Goal: Information Seeking & Learning: Learn about a topic

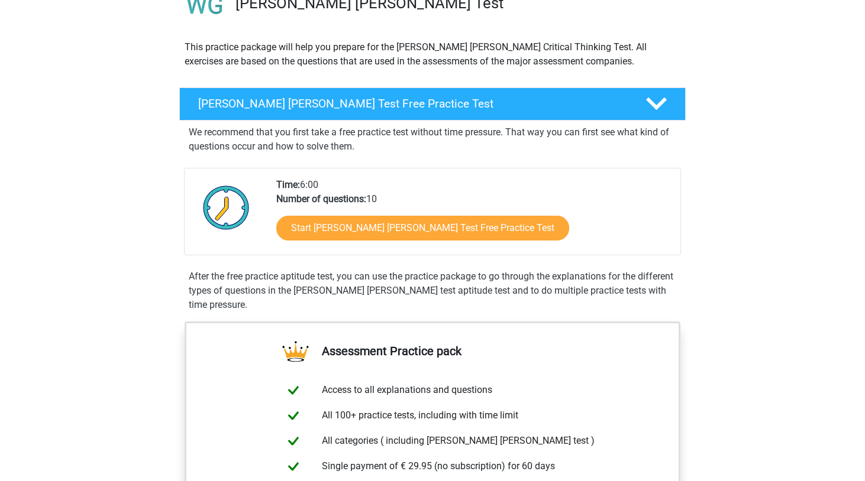
scroll to position [105, 0]
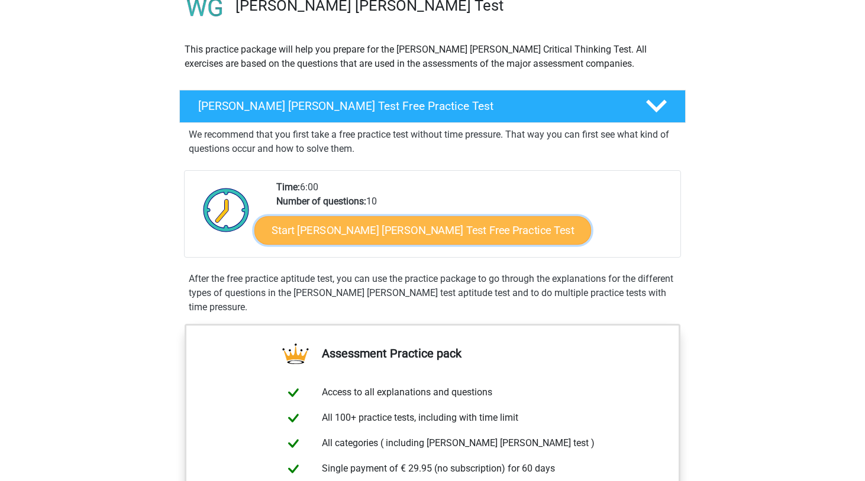
click at [414, 229] on link "Start Watson Glaser Test Free Practice Test" at bounding box center [422, 230] width 337 height 28
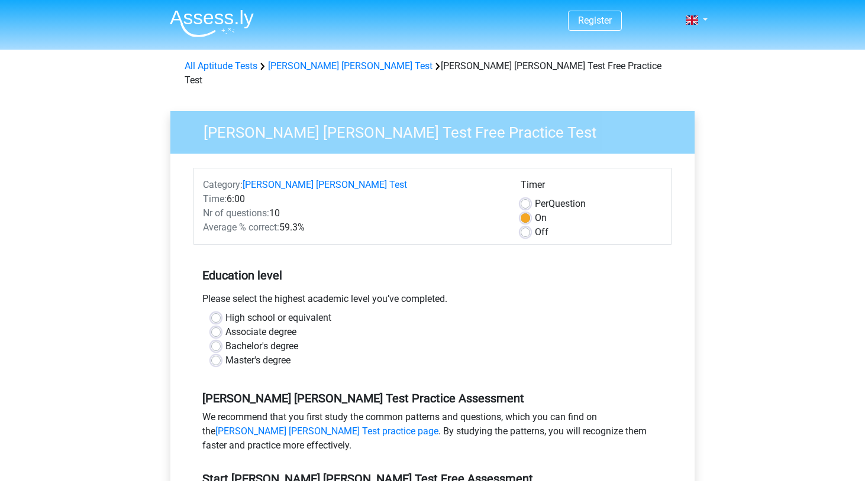
click at [231, 354] on label "Master's degree" at bounding box center [257, 361] width 65 height 14
click at [221, 354] on input "Master's degree" at bounding box center [215, 360] width 9 height 12
radio input "true"
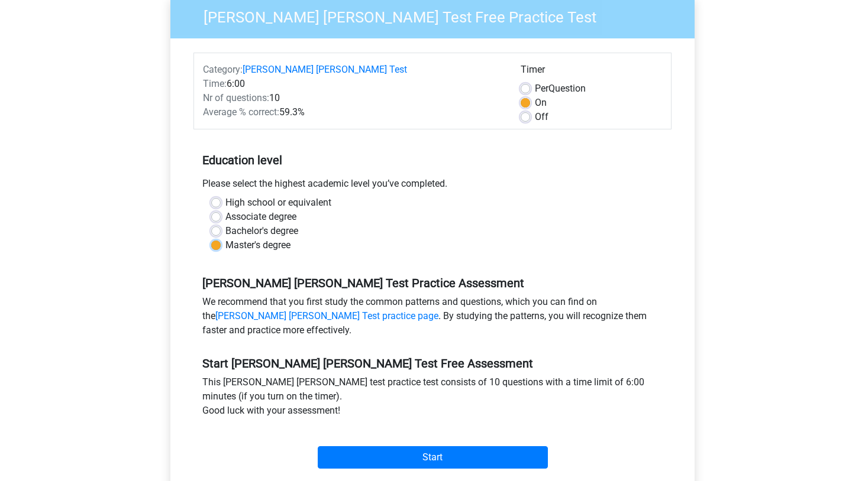
scroll to position [301, 0]
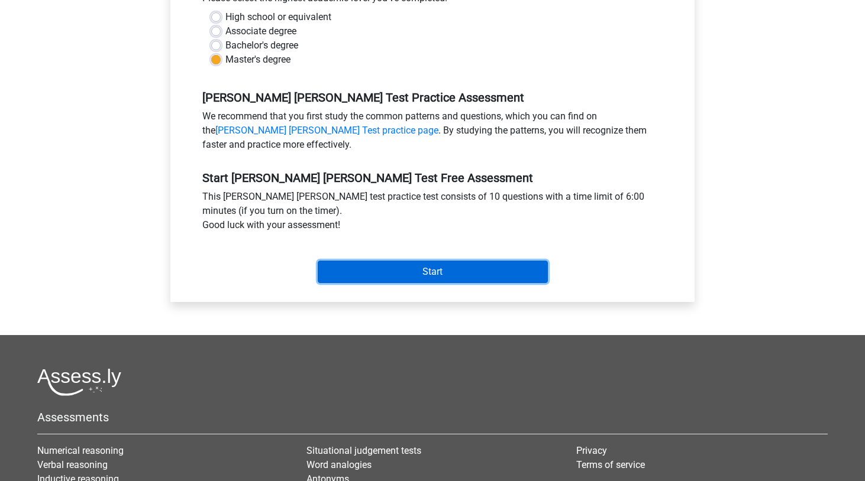
click at [390, 261] on input "Start" at bounding box center [433, 272] width 230 height 22
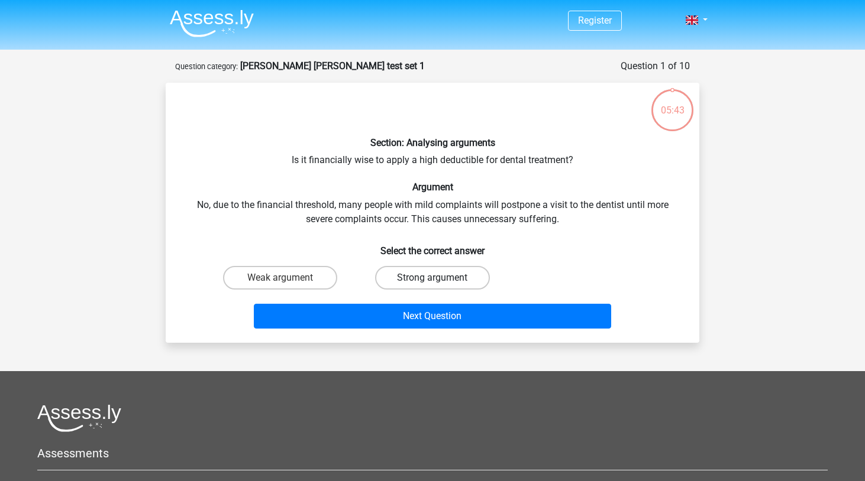
click at [460, 283] on label "Strong argument" at bounding box center [432, 278] width 114 height 24
click at [440, 283] on input "Strong argument" at bounding box center [436, 282] width 8 height 8
radio input "true"
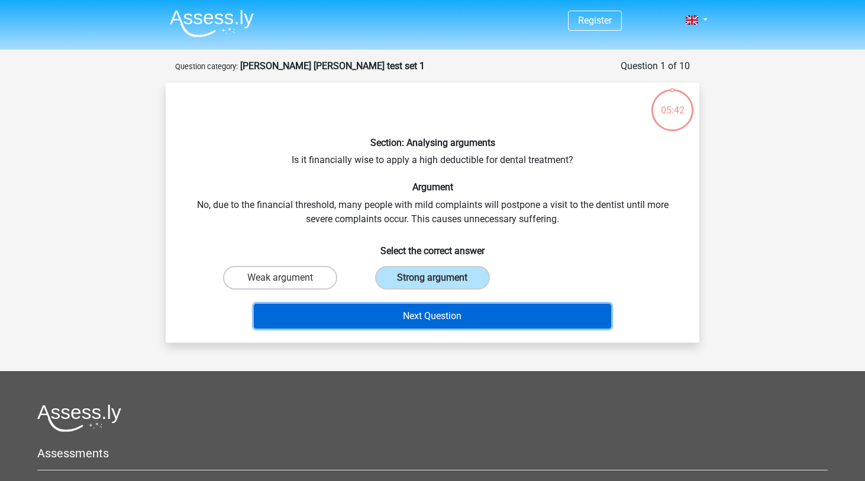
click at [458, 325] on button "Next Question" at bounding box center [433, 316] width 358 height 25
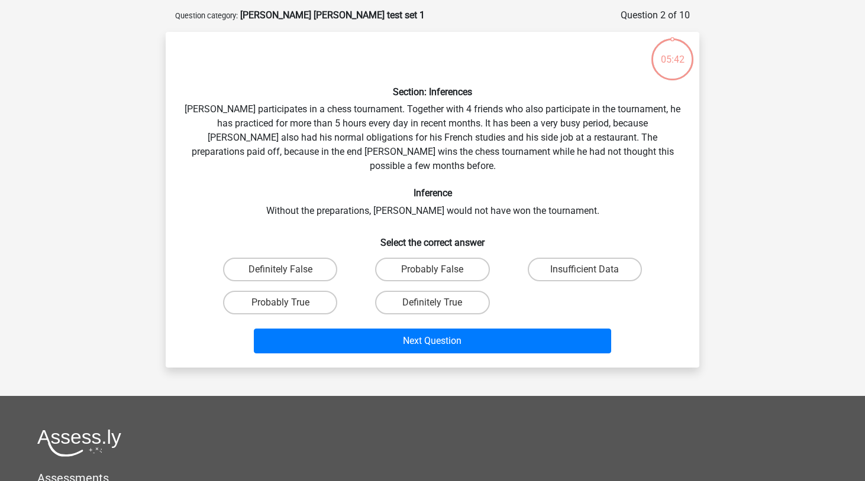
scroll to position [59, 0]
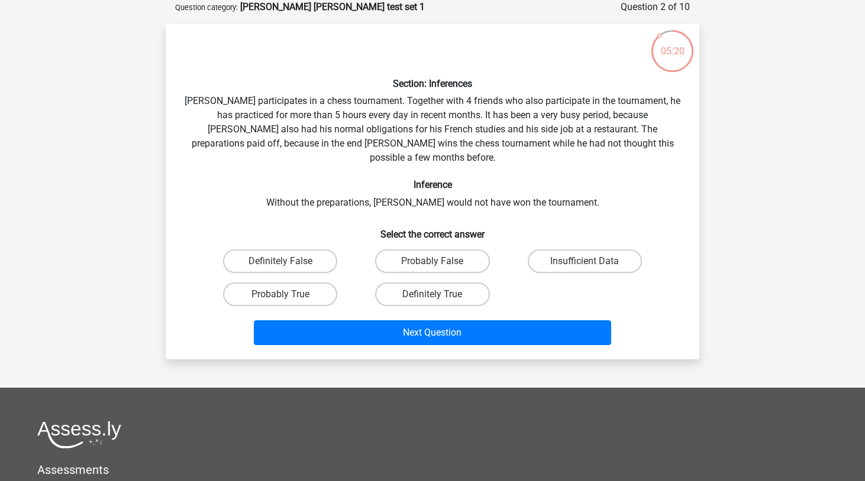
click at [307, 292] on div "Probably True" at bounding box center [280, 294] width 152 height 33
click at [304, 283] on label "Probably True" at bounding box center [280, 295] width 114 height 24
click at [288, 295] on input "Probably True" at bounding box center [284, 299] width 8 height 8
radio input "true"
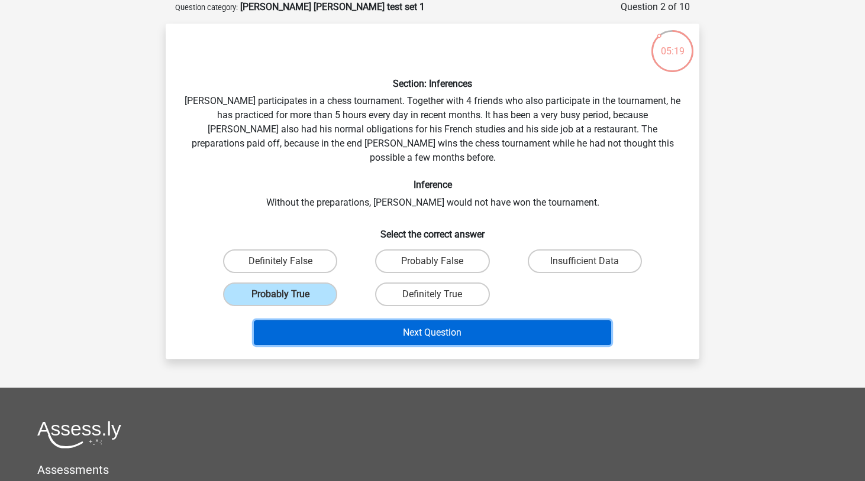
click at [329, 330] on button "Next Question" at bounding box center [433, 333] width 358 height 25
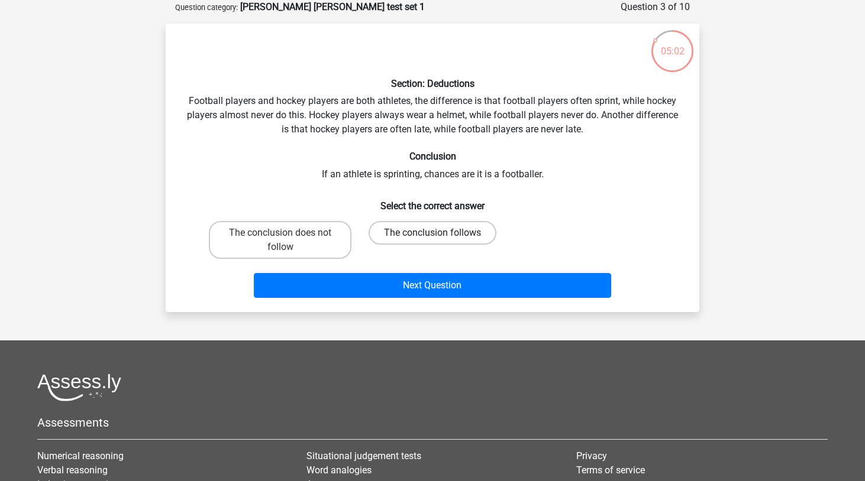
click at [403, 232] on label "The conclusion follows" at bounding box center [432, 233] width 128 height 24
click at [432, 233] on input "The conclusion follows" at bounding box center [436, 237] width 8 height 8
radio input "true"
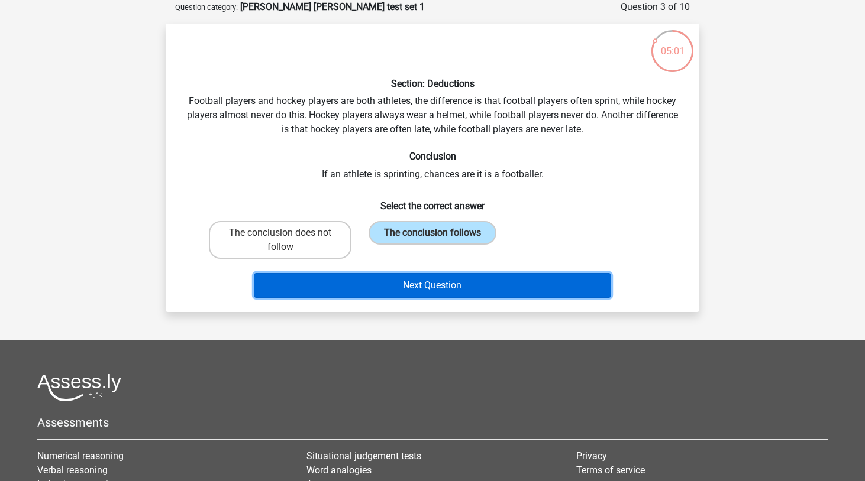
click at [391, 282] on button "Next Question" at bounding box center [433, 285] width 358 height 25
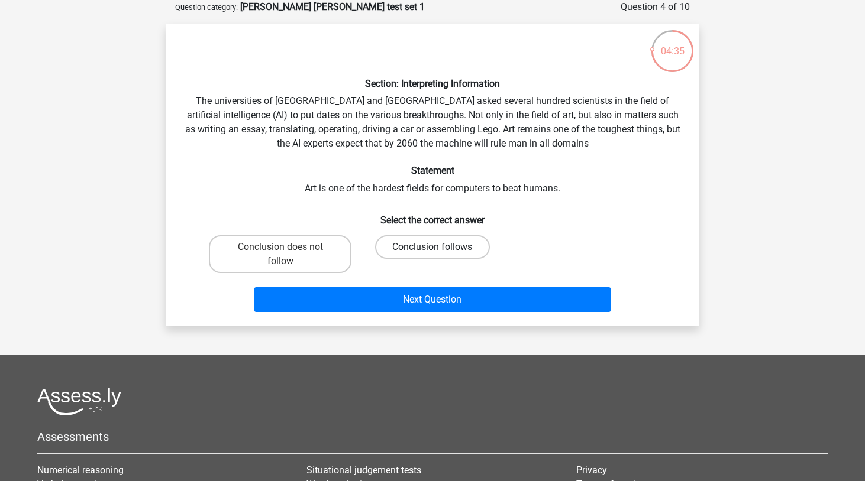
click at [400, 252] on label "Conclusion follows" at bounding box center [432, 247] width 114 height 24
click at [432, 252] on input "Conclusion follows" at bounding box center [436, 251] width 8 height 8
radio input "true"
click at [391, 329] on div "Register Nederlands English" at bounding box center [432, 304] width 865 height 726
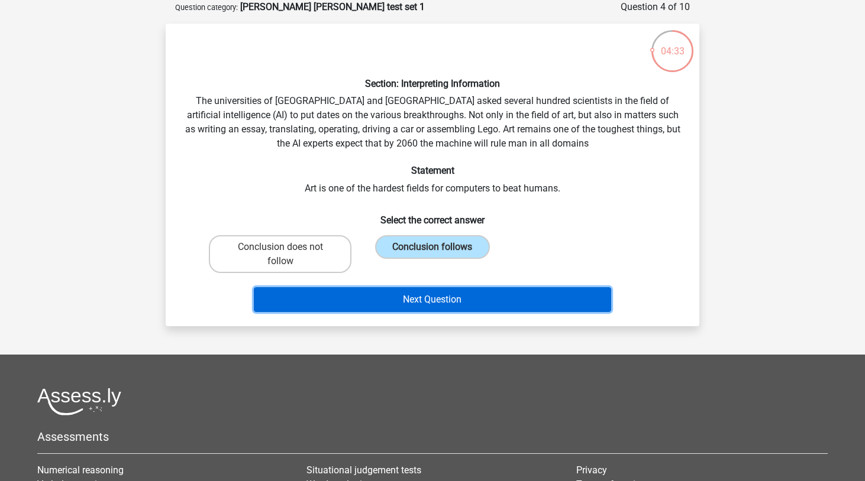
click at [382, 306] on button "Next Question" at bounding box center [433, 299] width 358 height 25
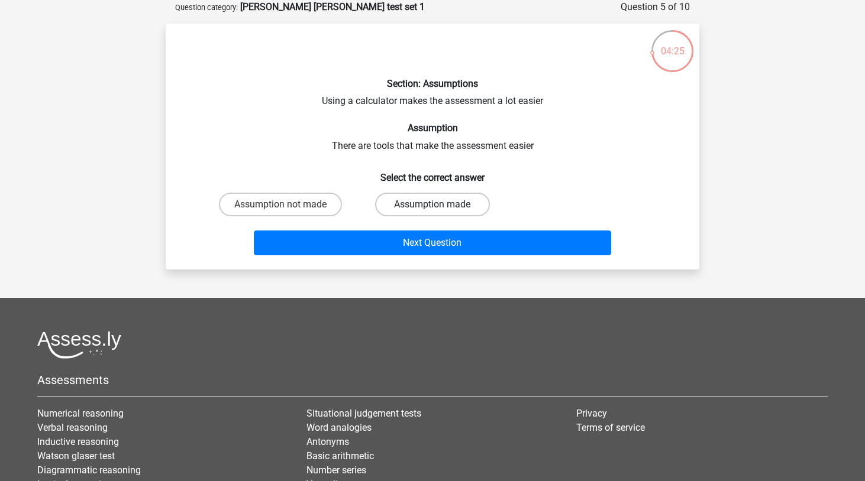
click at [475, 196] on label "Assumption made" at bounding box center [432, 205] width 114 height 24
click at [440, 205] on input "Assumption made" at bounding box center [436, 209] width 8 height 8
radio input "true"
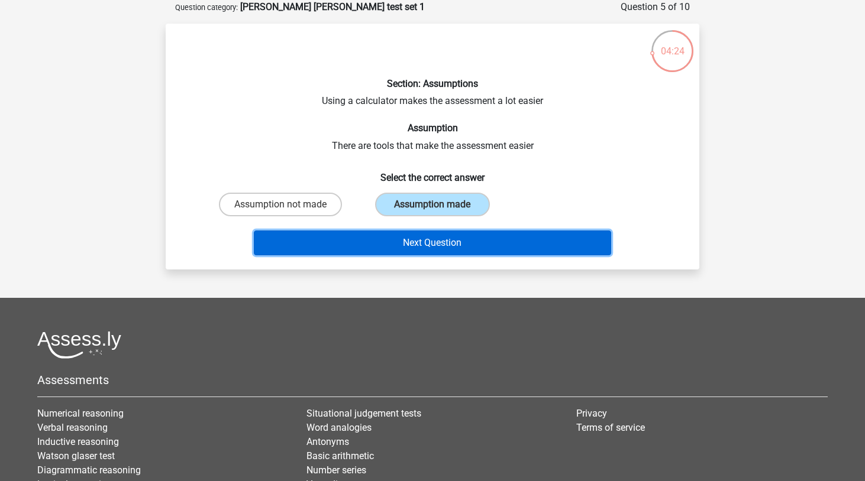
click at [456, 243] on button "Next Question" at bounding box center [433, 243] width 358 height 25
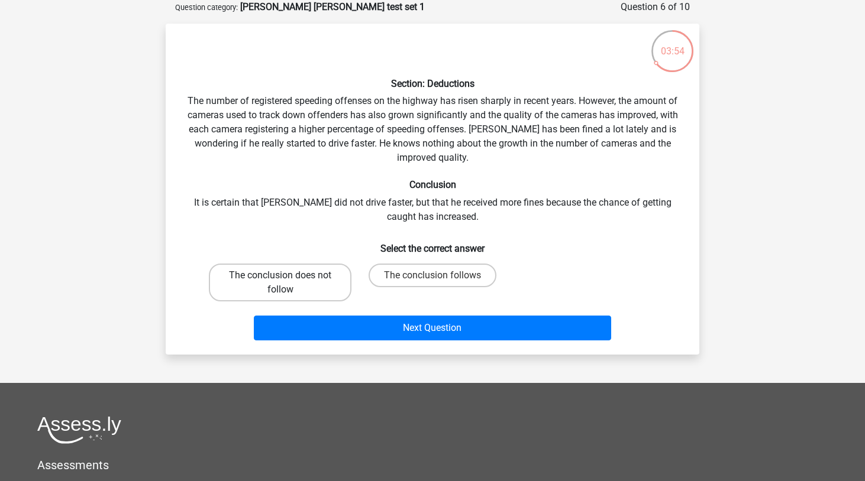
click at [332, 298] on label "The conclusion does not follow" at bounding box center [280, 283] width 143 height 38
click at [288, 283] on input "The conclusion does not follow" at bounding box center [284, 280] width 8 height 8
radio input "true"
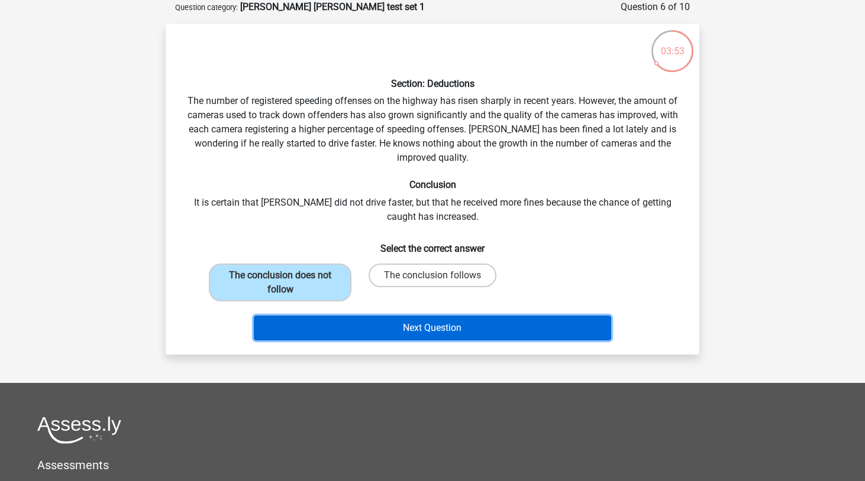
click at [351, 326] on button "Next Question" at bounding box center [433, 328] width 358 height 25
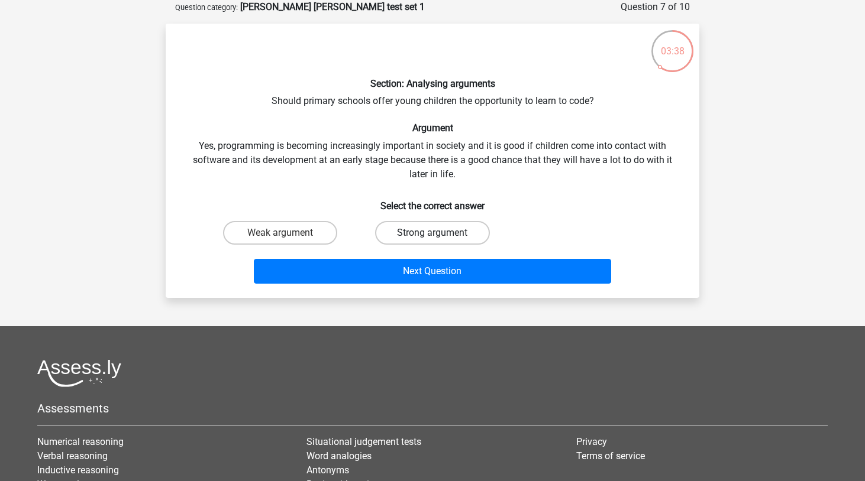
click at [403, 241] on label "Strong argument" at bounding box center [432, 233] width 114 height 24
click at [432, 241] on input "Strong argument" at bounding box center [436, 237] width 8 height 8
radio input "true"
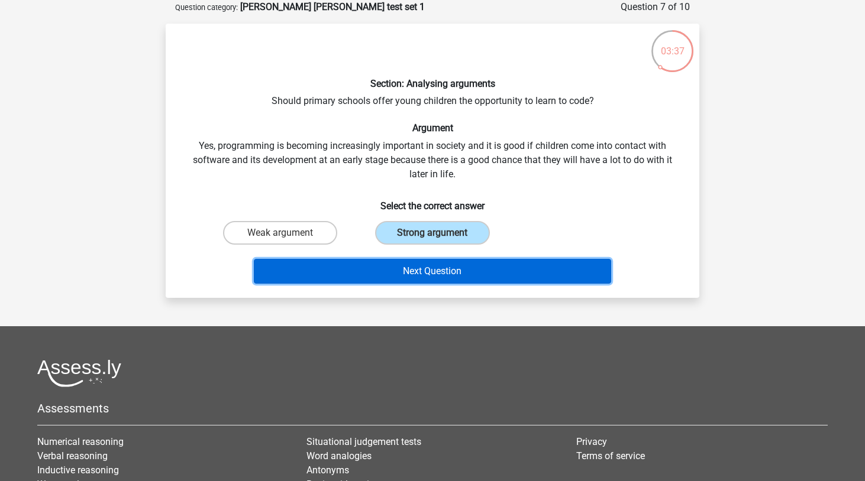
click at [400, 273] on button "Next Question" at bounding box center [433, 271] width 358 height 25
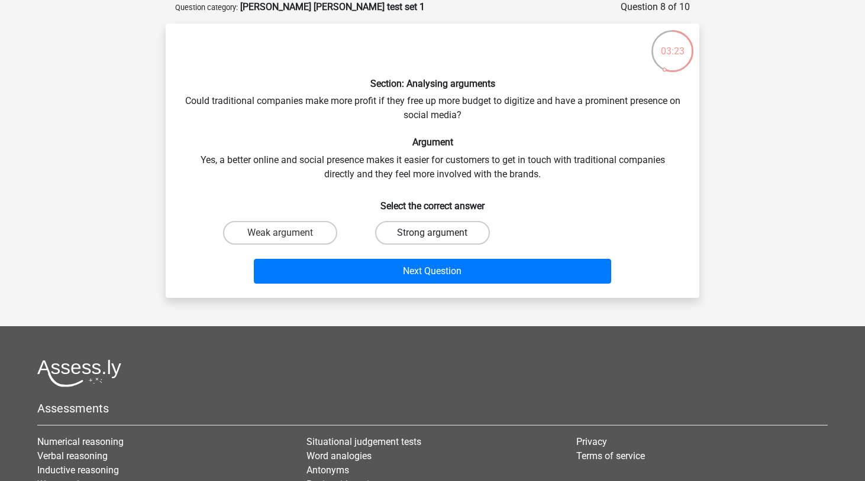
click at [416, 237] on label "Strong argument" at bounding box center [432, 233] width 114 height 24
click at [432, 237] on input "Strong argument" at bounding box center [436, 237] width 8 height 8
radio input "true"
click at [313, 242] on label "Weak argument" at bounding box center [280, 233] width 114 height 24
click at [288, 241] on input "Weak argument" at bounding box center [284, 237] width 8 height 8
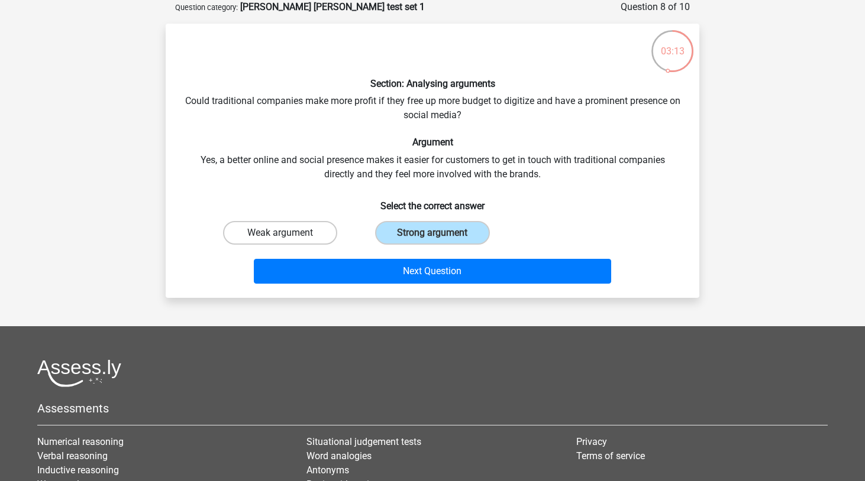
radio input "true"
click at [313, 287] on div "Next Question" at bounding box center [432, 274] width 457 height 30
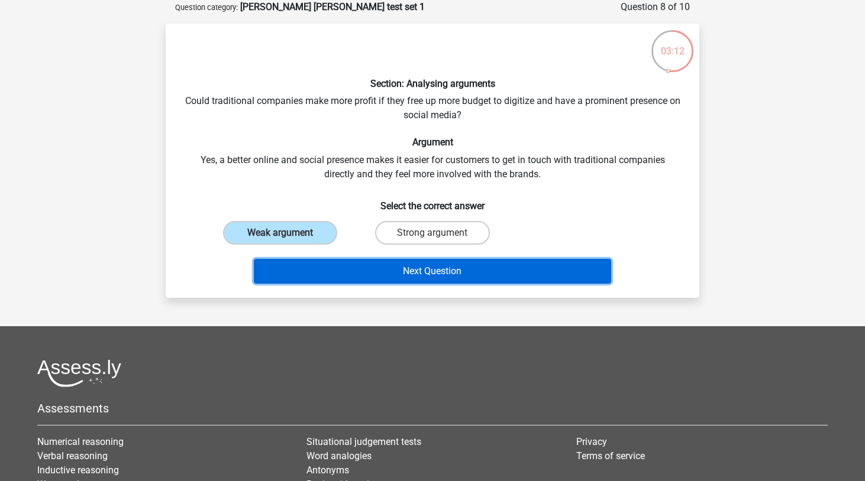
click at [303, 271] on button "Next Question" at bounding box center [433, 271] width 358 height 25
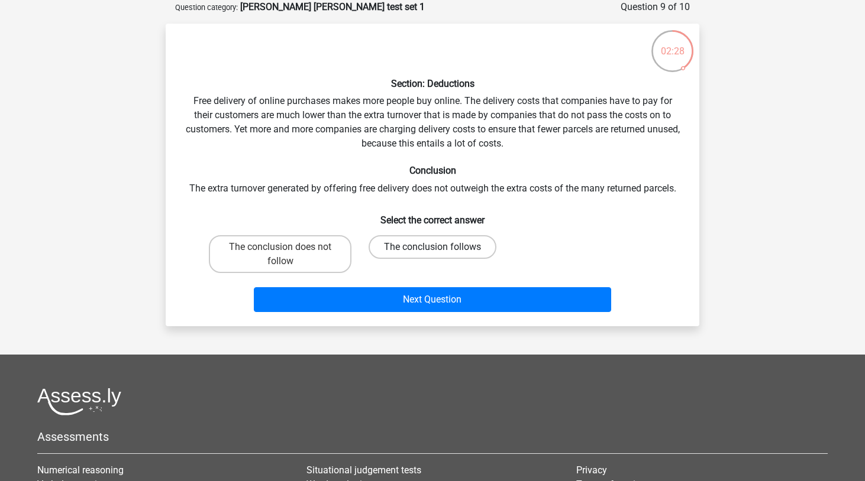
click at [384, 256] on label "The conclusion follows" at bounding box center [432, 247] width 128 height 24
click at [432, 255] on input "The conclusion follows" at bounding box center [436, 251] width 8 height 8
radio input "true"
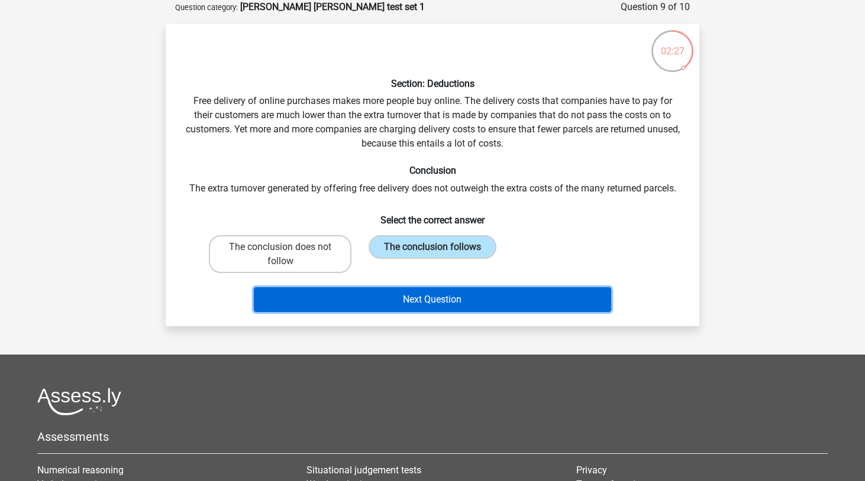
click at [369, 307] on button "Next Question" at bounding box center [433, 299] width 358 height 25
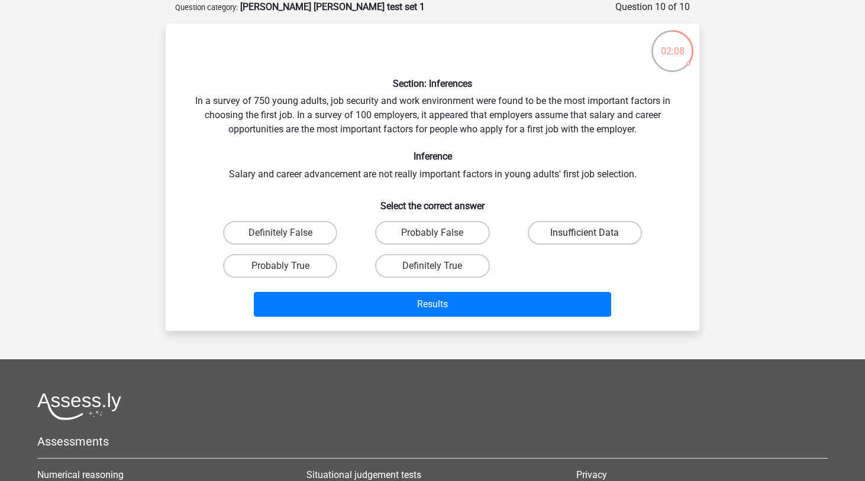
click at [582, 243] on label "Insufficient Data" at bounding box center [585, 233] width 114 height 24
click at [584, 241] on input "Insufficient Data" at bounding box center [588, 237] width 8 height 8
radio input "true"
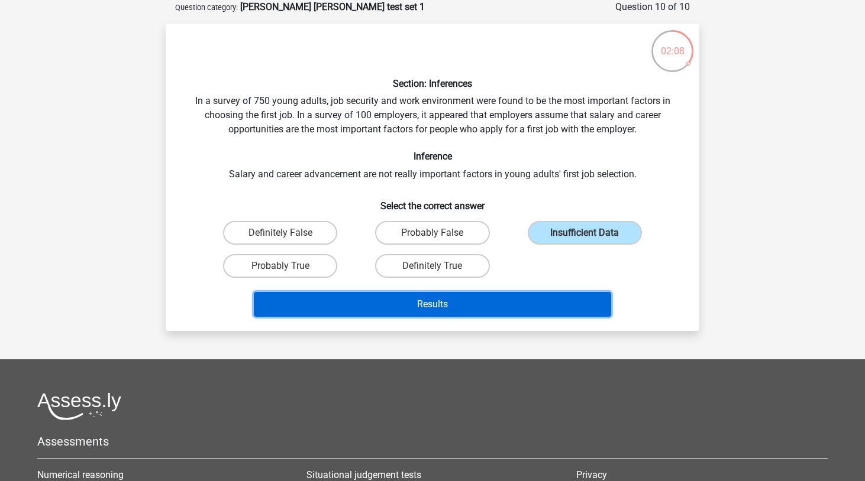
click at [526, 300] on button "Results" at bounding box center [433, 304] width 358 height 25
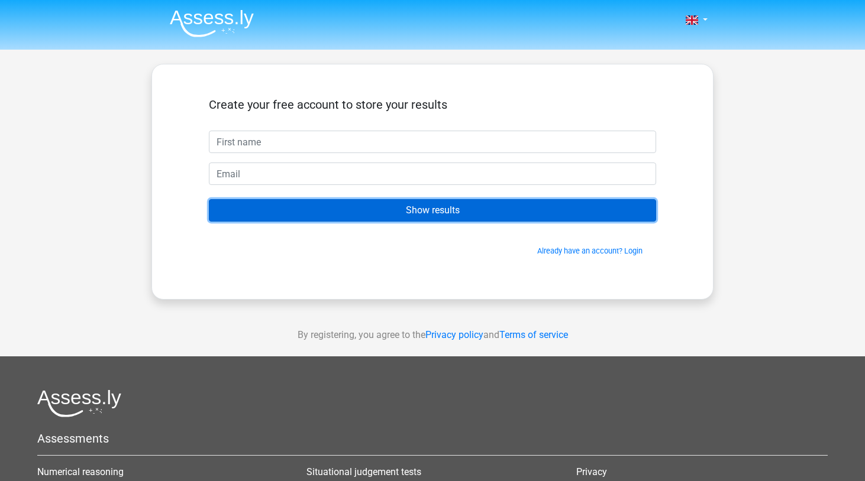
click at [533, 211] on input "Show results" at bounding box center [432, 210] width 447 height 22
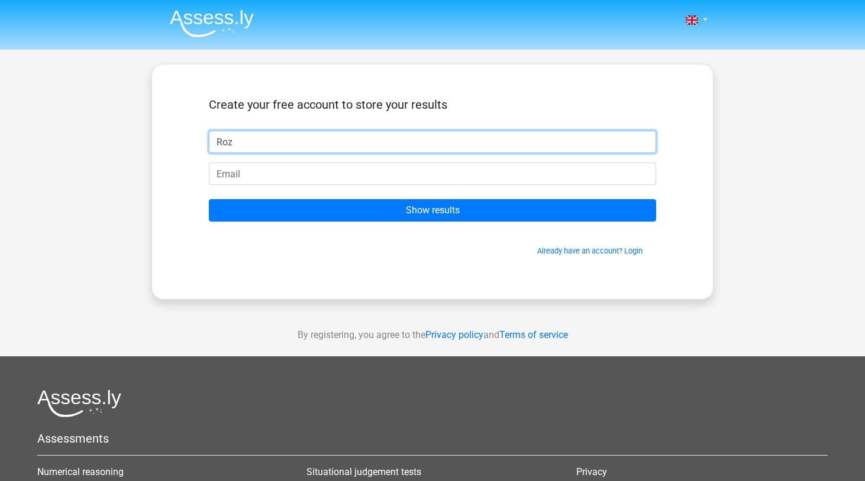
type input "Roz"
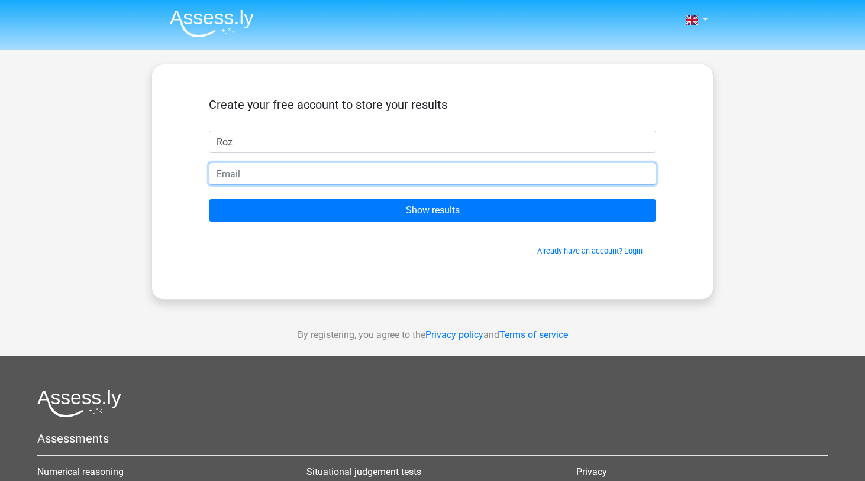
click at [432, 173] on input "email" at bounding box center [432, 174] width 447 height 22
type input "bookings.correspondence.orders@gmail.com"
click at [209, 199] on input "Show results" at bounding box center [432, 210] width 447 height 22
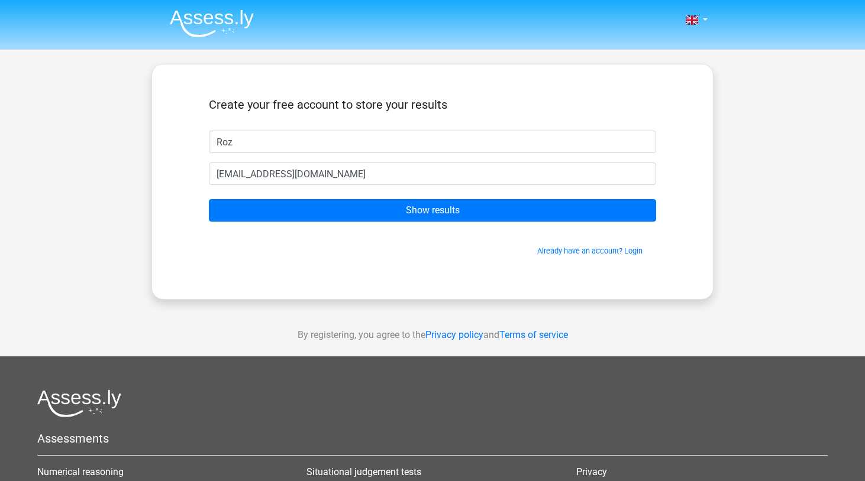
click at [405, 230] on form "Create your free account to store your results Roz bookings.correspondence.orde…" at bounding box center [432, 177] width 447 height 159
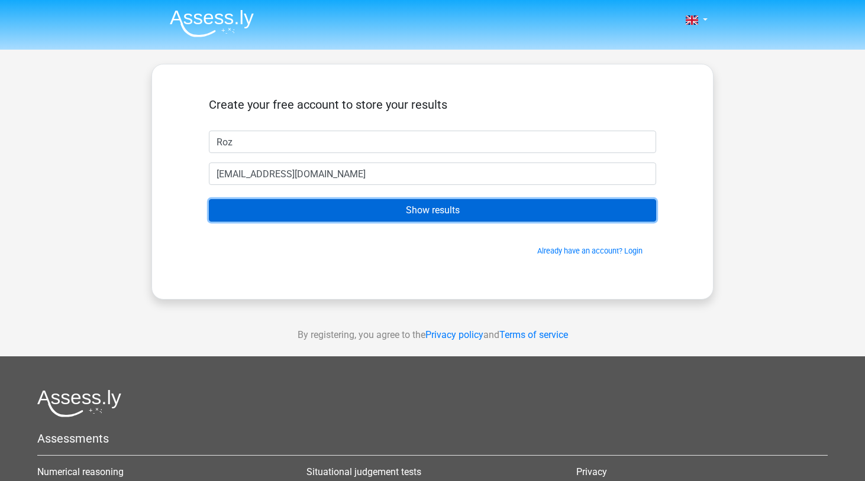
click at [405, 217] on input "Show results" at bounding box center [432, 210] width 447 height 22
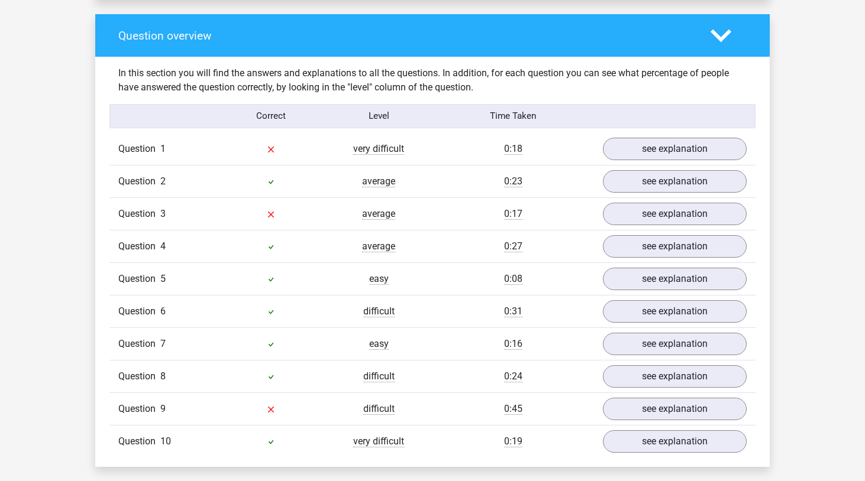
scroll to position [875, 0]
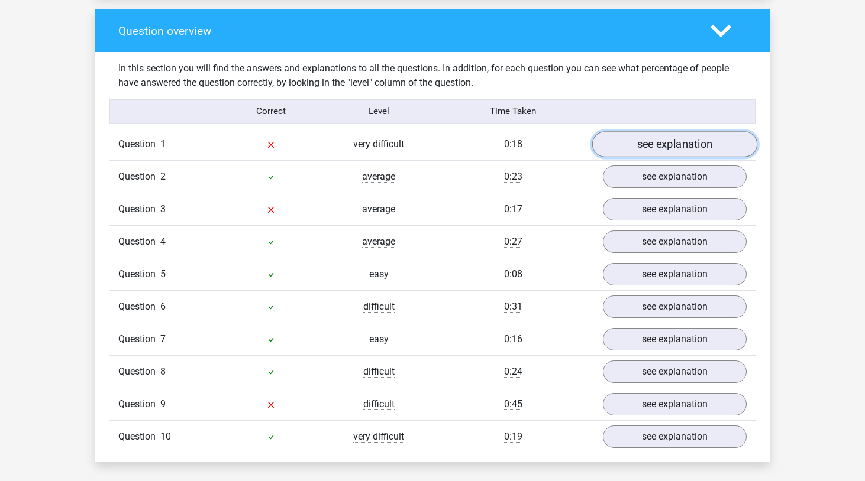
click at [635, 144] on link "see explanation" at bounding box center [674, 144] width 165 height 26
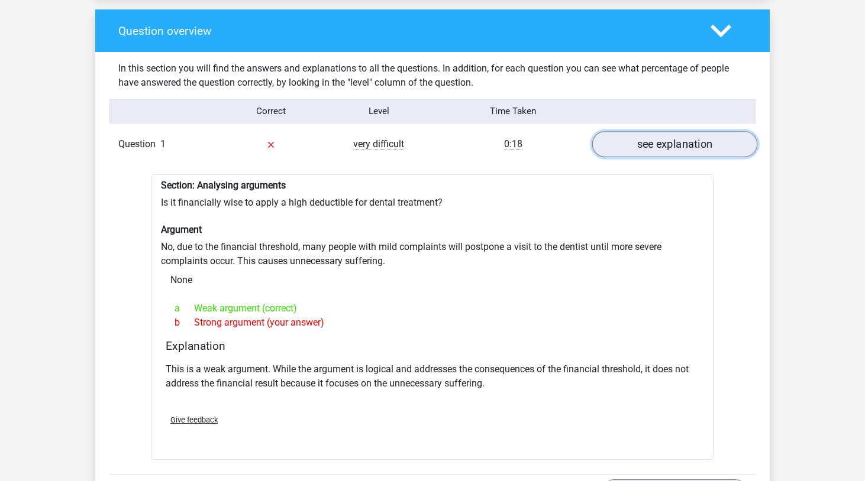
click at [635, 144] on link "see explanation" at bounding box center [674, 144] width 165 height 26
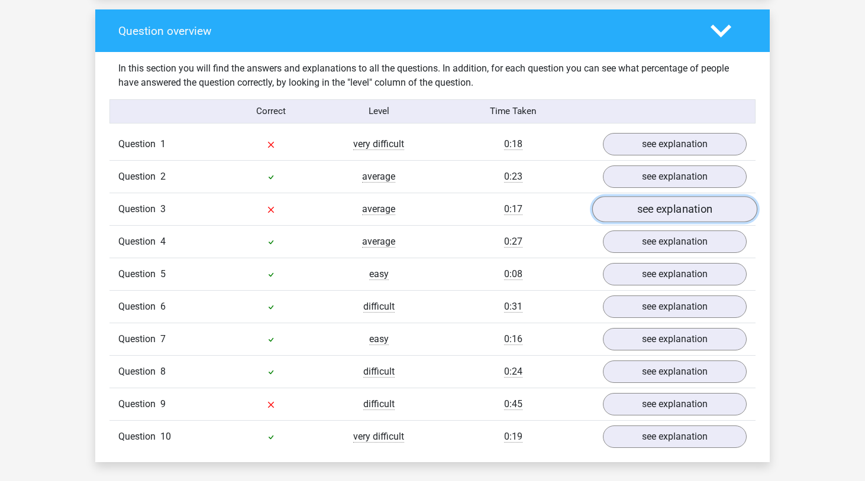
click at [639, 207] on link "see explanation" at bounding box center [674, 209] width 165 height 26
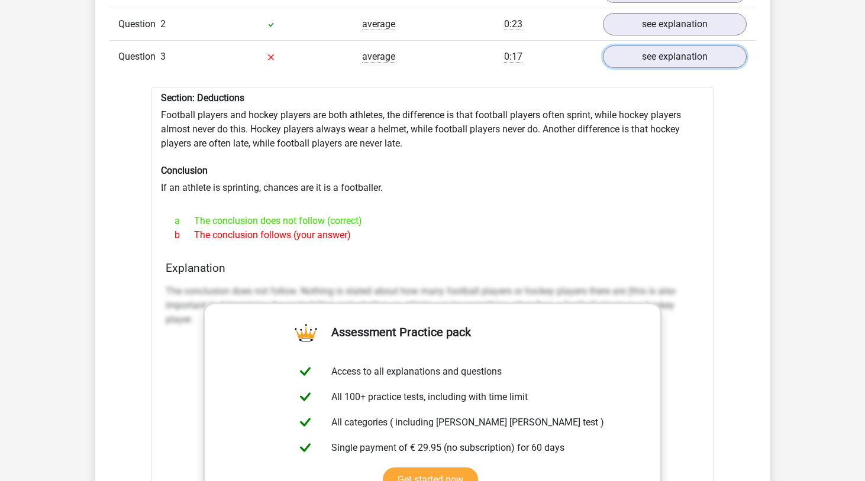
scroll to position [1044, 0]
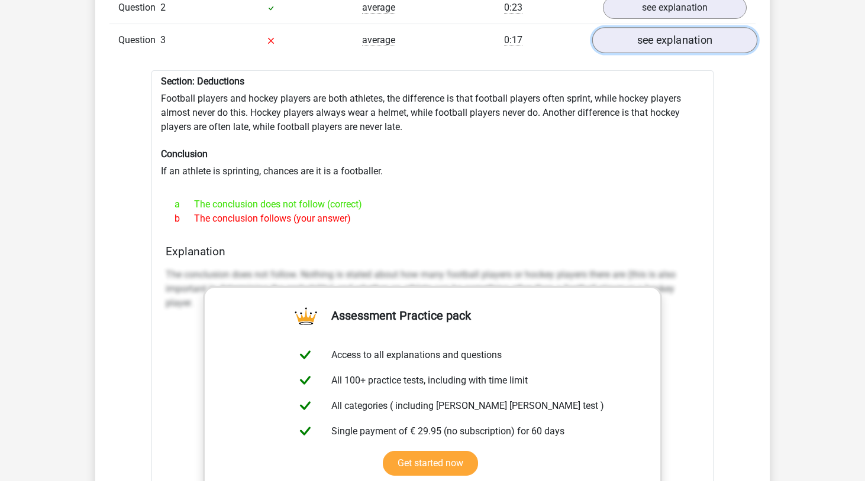
click at [678, 42] on link "see explanation" at bounding box center [674, 40] width 165 height 26
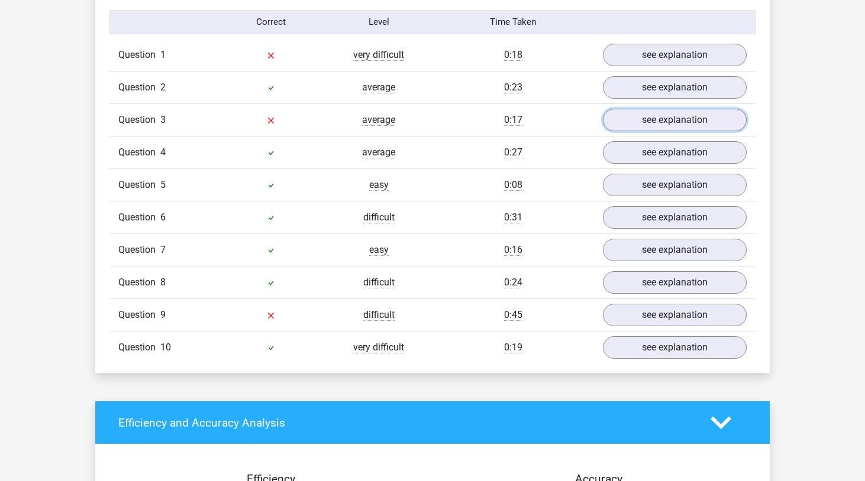
scroll to position [959, 0]
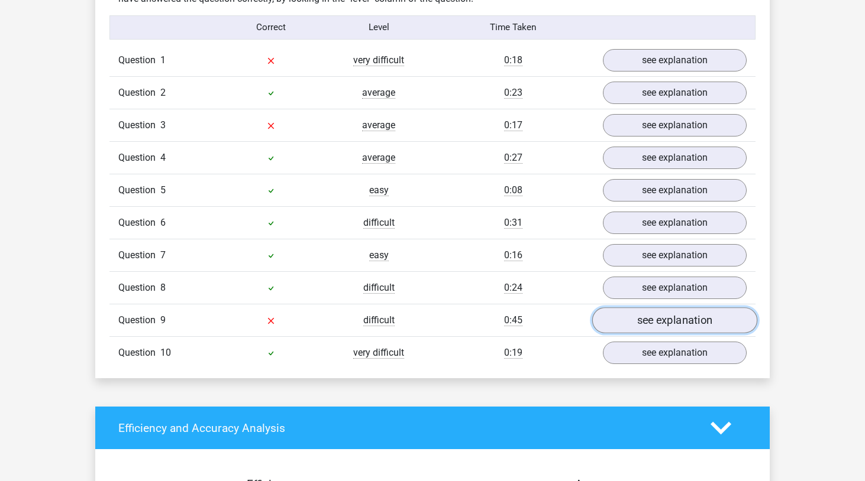
click at [643, 308] on link "see explanation" at bounding box center [674, 321] width 165 height 26
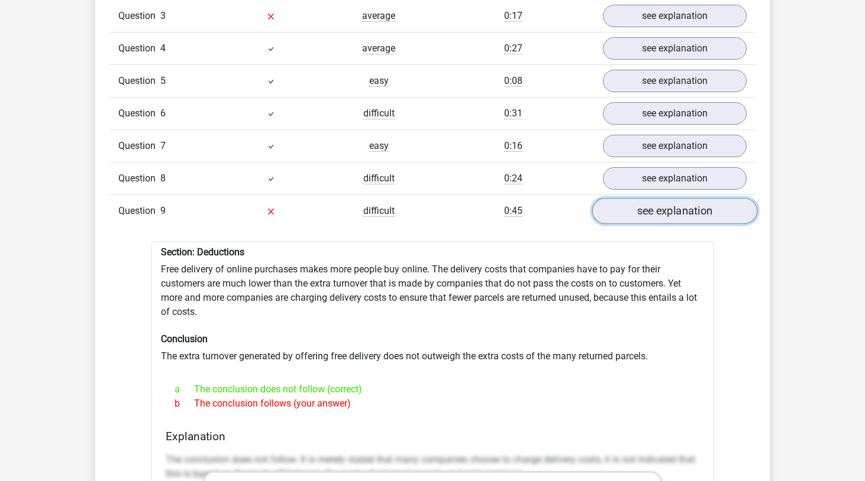
scroll to position [979, 0]
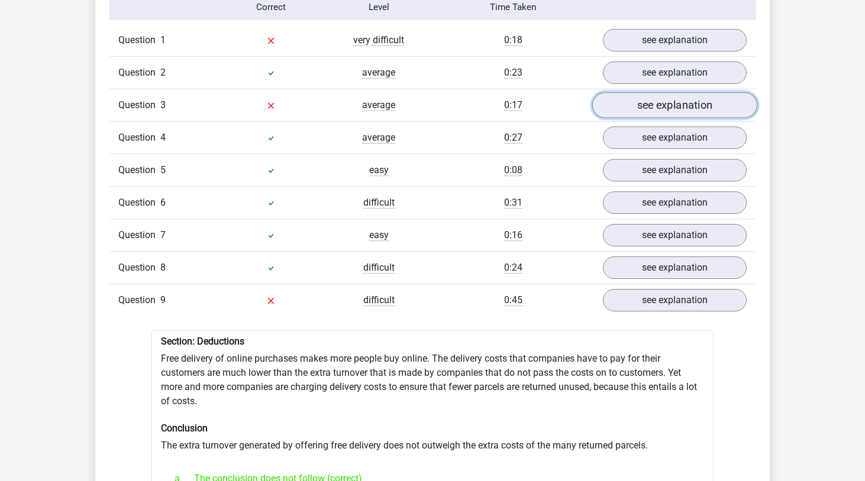
click at [669, 101] on link "see explanation" at bounding box center [674, 105] width 165 height 26
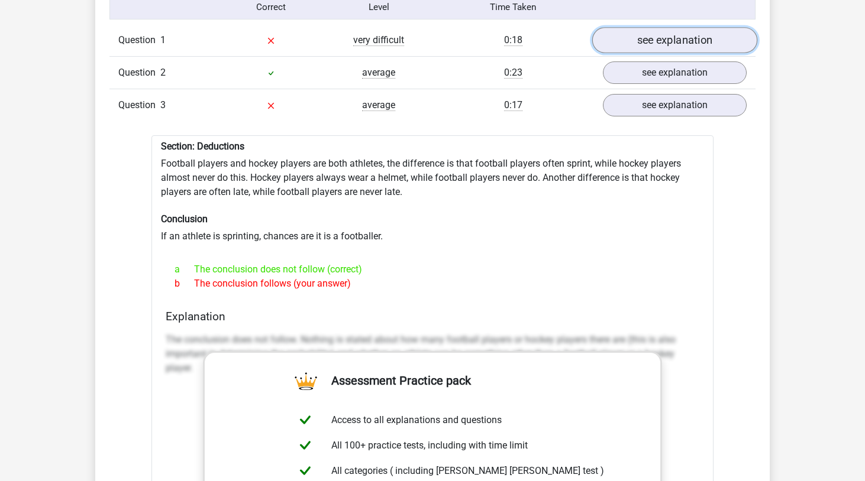
click at [682, 38] on link "see explanation" at bounding box center [674, 40] width 165 height 26
